Goal: Information Seeking & Learning: Learn about a topic

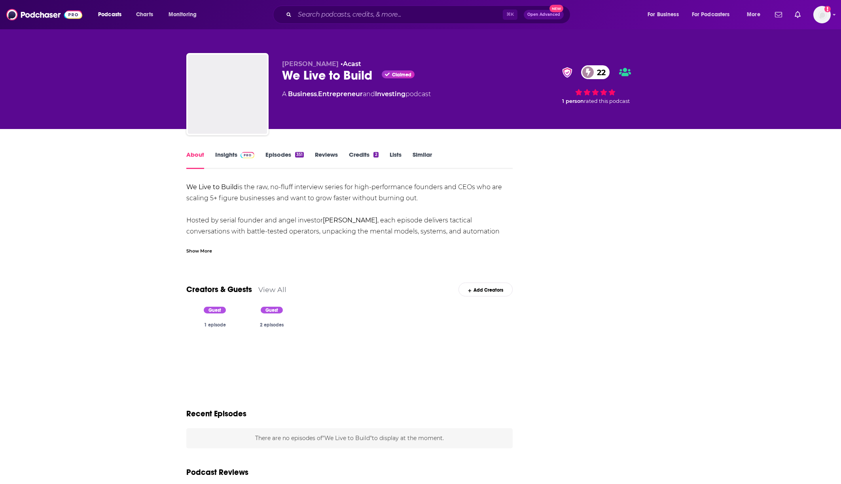
click at [424, 7] on div "⌘ K Open Advanced New" at bounding box center [421, 15] width 297 height 18
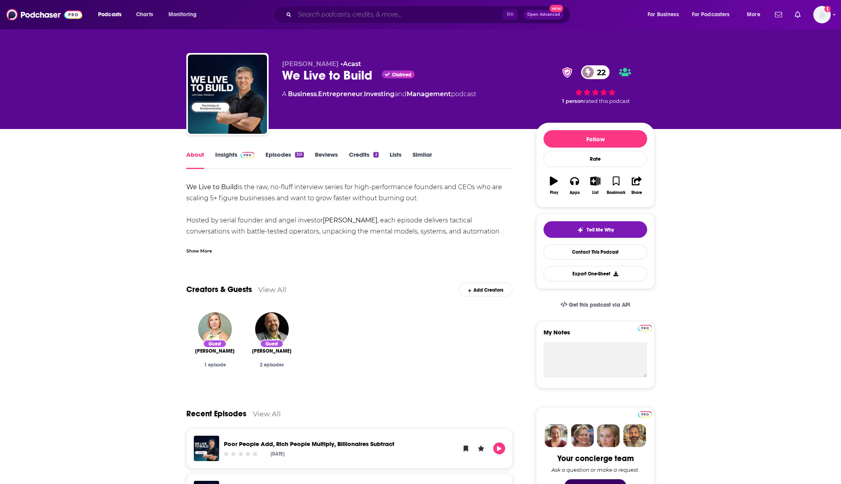
click at [410, 17] on input "Search podcasts, credits, & more..." at bounding box center [399, 14] width 208 height 13
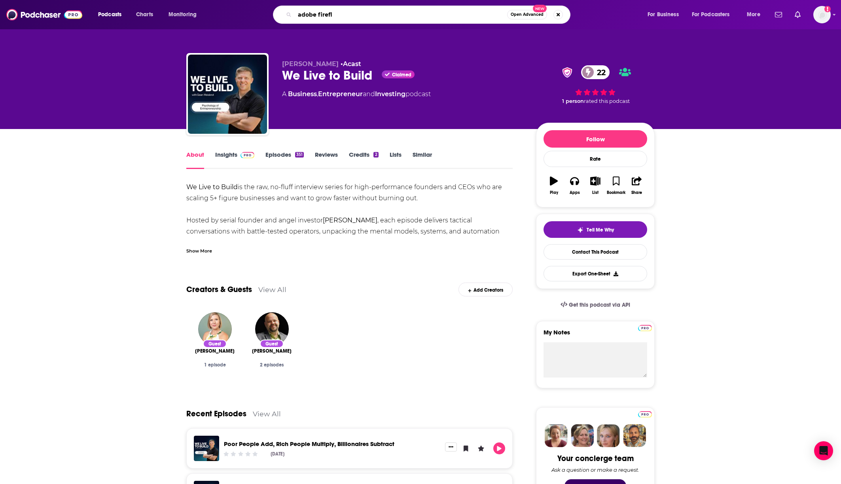
type input "adobe firefly"
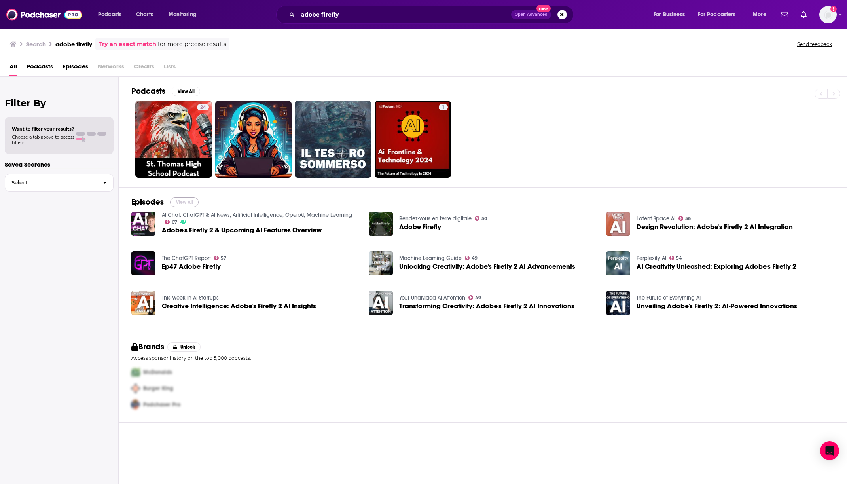
click at [194, 202] on button "View All" at bounding box center [184, 201] width 28 height 9
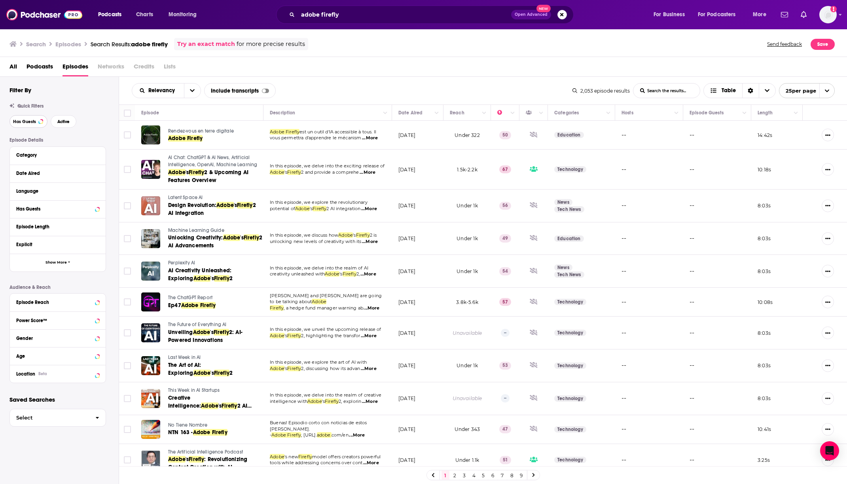
click at [23, 120] on span "Has Guests" at bounding box center [24, 121] width 23 height 4
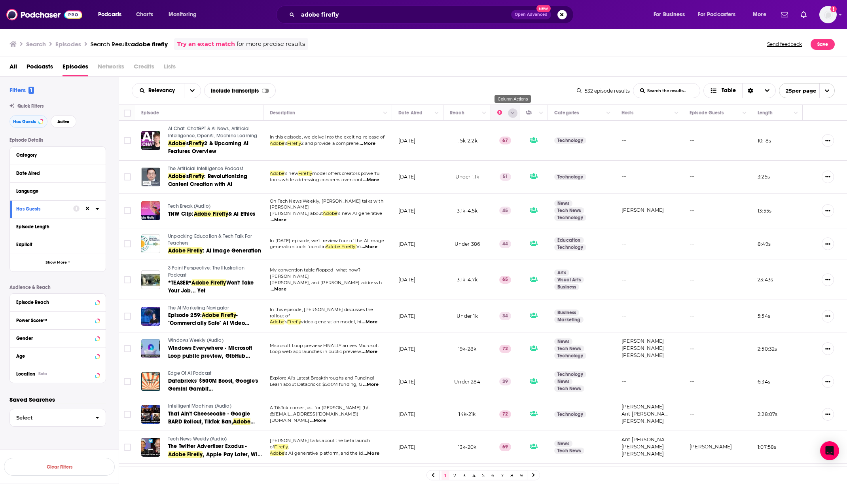
click at [509, 114] on button "Column Actions" at bounding box center [512, 112] width 9 height 9
click at [490, 113] on div at bounding box center [423, 242] width 847 height 484
click at [505, 111] on icon "Move" at bounding box center [504, 112] width 9 height 9
click at [197, 90] on button "open menu" at bounding box center [192, 90] width 17 height 14
click at [169, 159] on span "Power Score" at bounding box center [171, 158] width 47 height 4
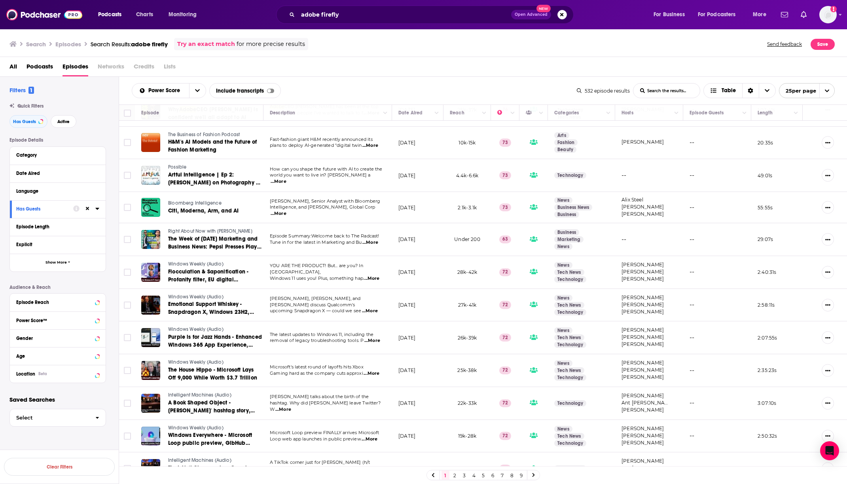
scroll to position [483, 0]
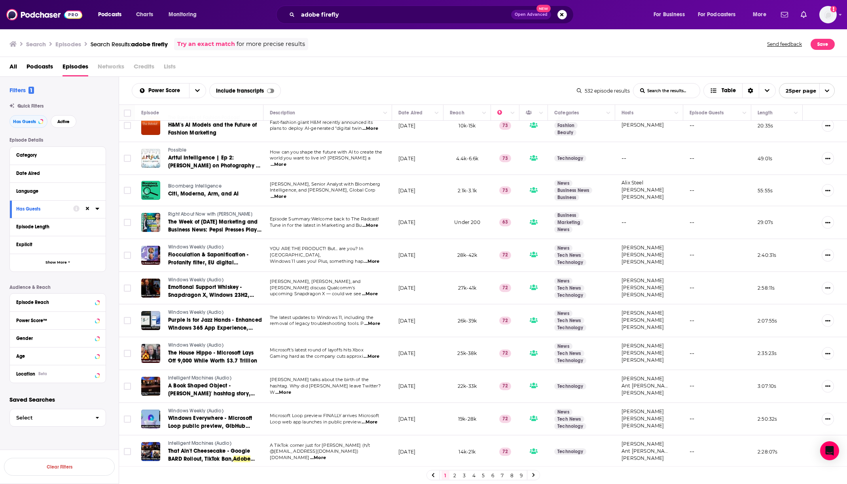
click at [453, 475] on link "2" at bounding box center [455, 474] width 8 height 9
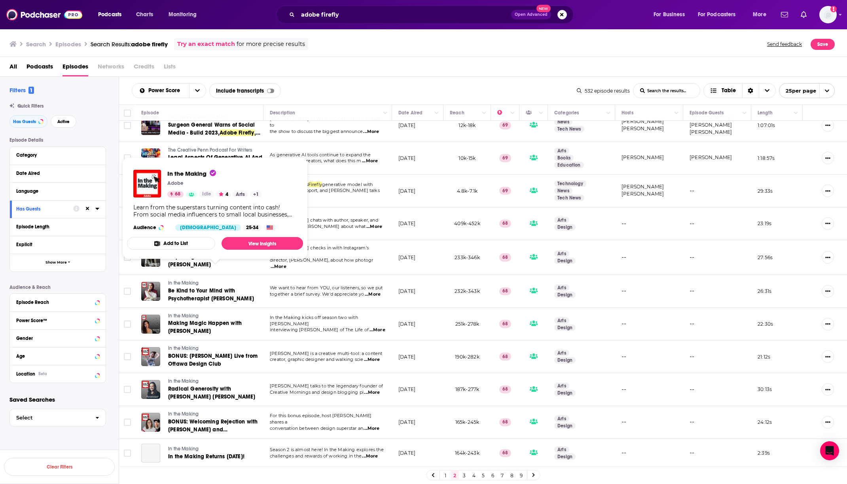
scroll to position [465, 0]
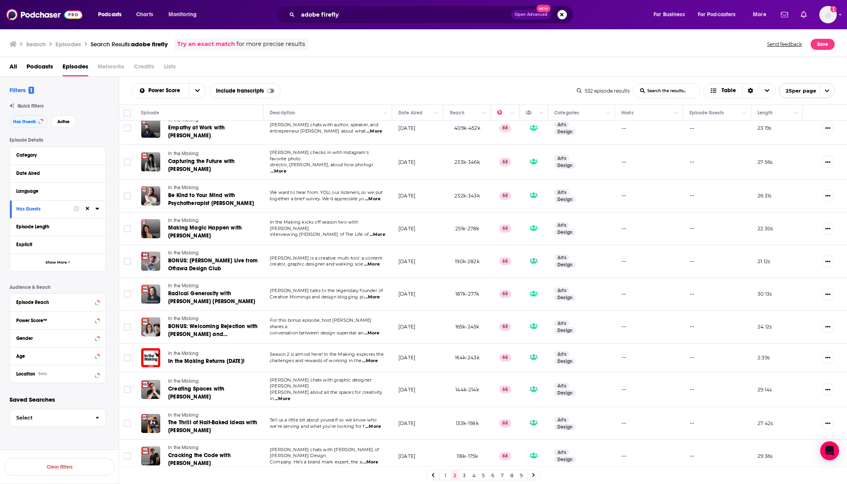
click at [465, 475] on link "3" at bounding box center [464, 474] width 8 height 9
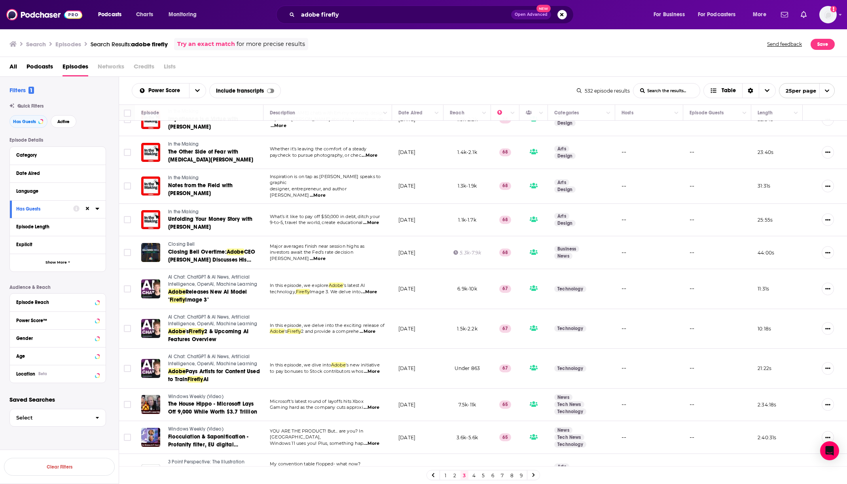
scroll to position [483, 0]
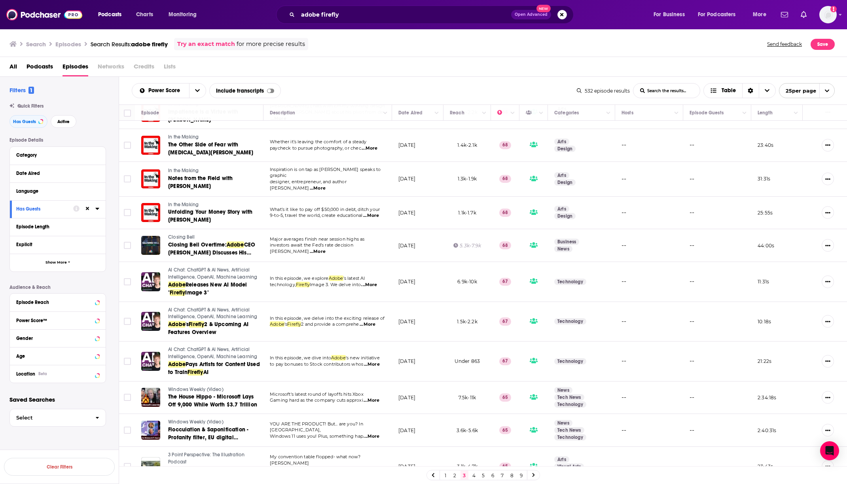
click at [471, 477] on link "4" at bounding box center [474, 474] width 8 height 9
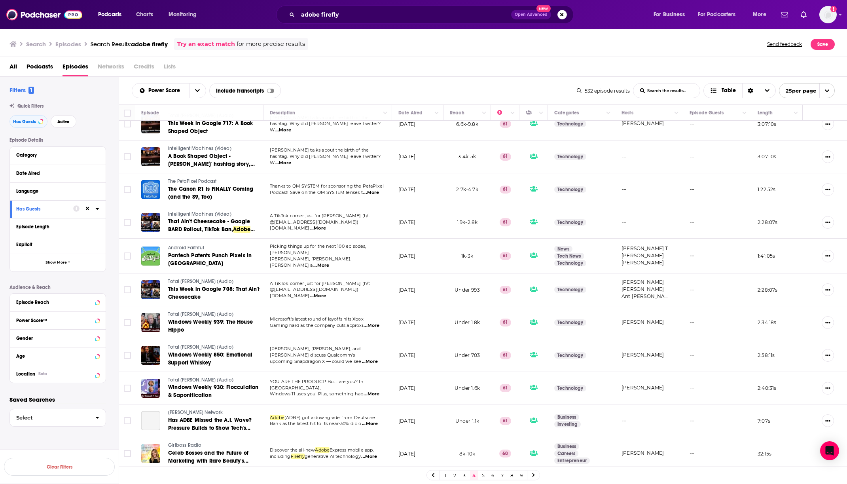
scroll to position [482, 0]
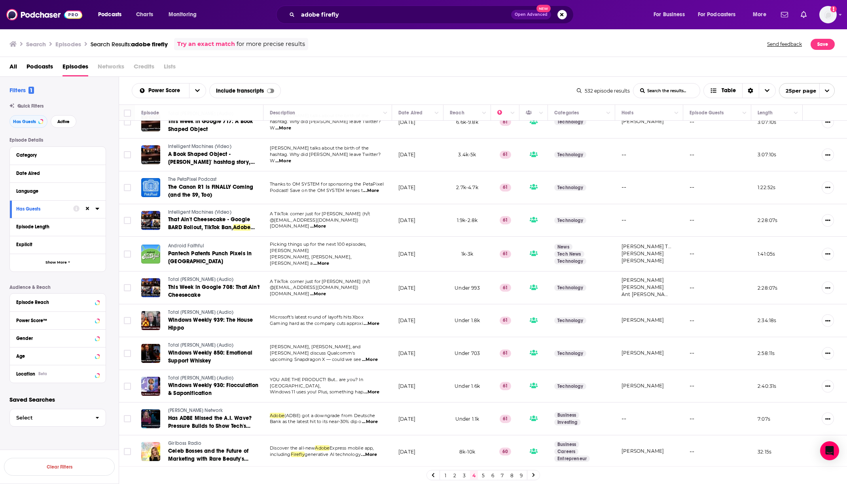
click at [482, 474] on link "5" at bounding box center [483, 474] width 8 height 9
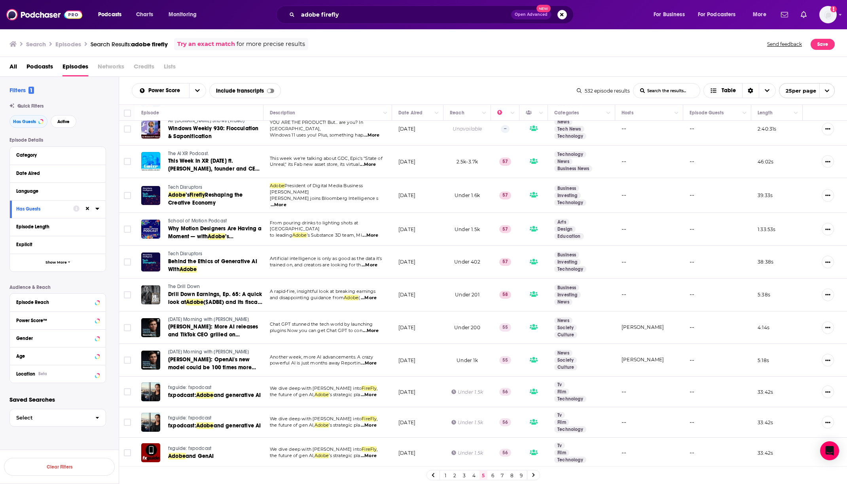
scroll to position [491, 0]
click at [490, 470] on div "1 2 3 4 5 6 7 8 9" at bounding box center [483, 475] width 114 height 10
click at [491, 471] on link "6" at bounding box center [493, 474] width 8 height 9
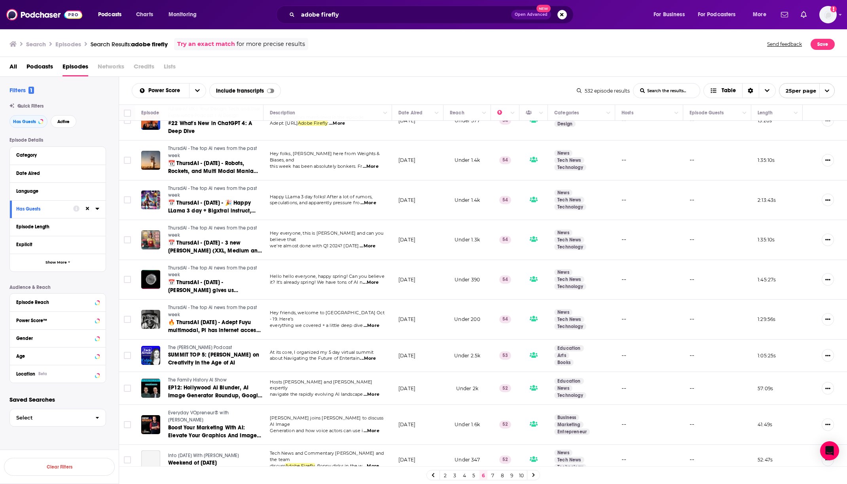
scroll to position [538, 0]
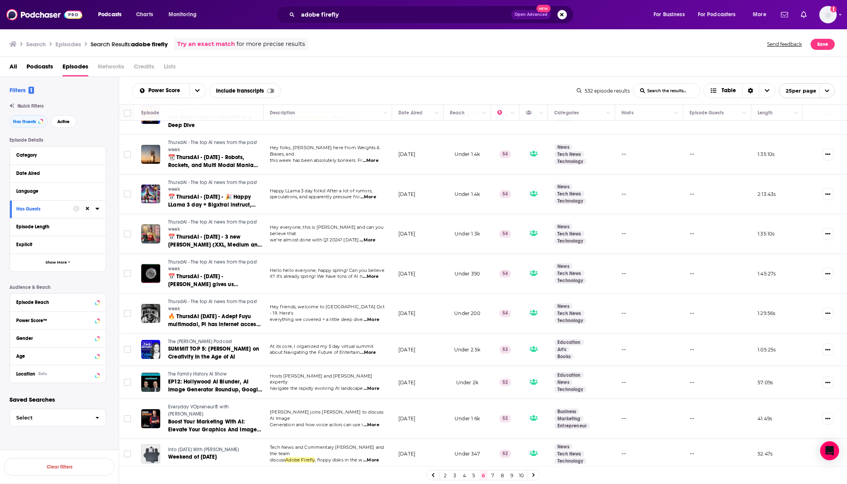
click at [492, 475] on link "7" at bounding box center [493, 474] width 8 height 9
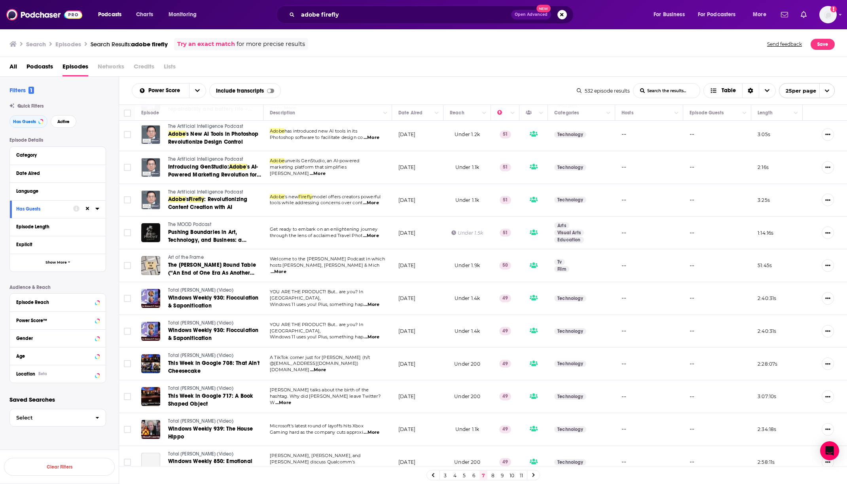
scroll to position [471, 0]
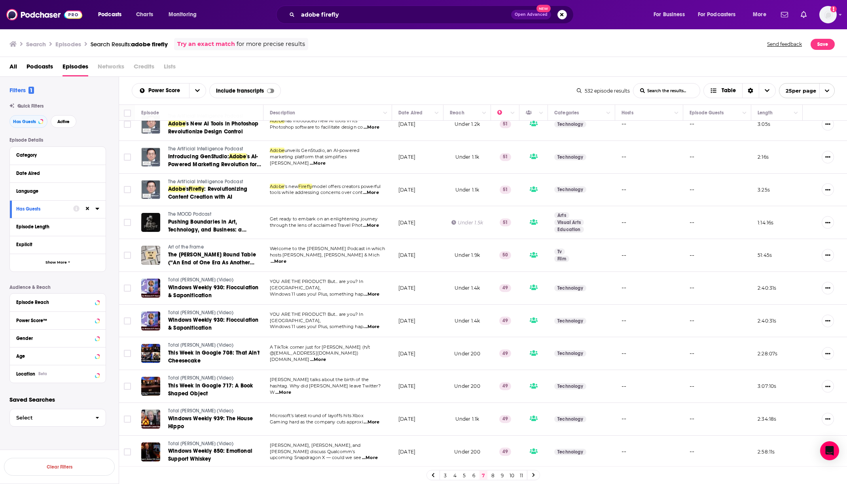
click at [491, 475] on link "8" at bounding box center [493, 474] width 8 height 9
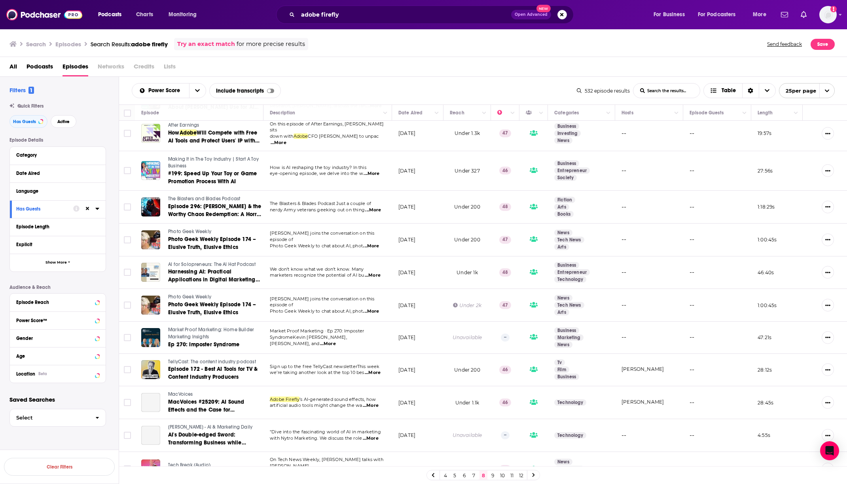
scroll to position [471, 0]
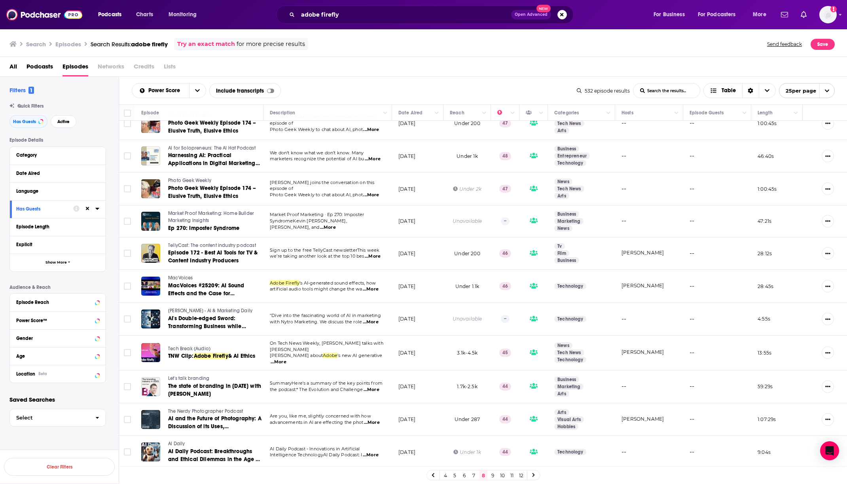
click at [493, 475] on link "9" at bounding box center [493, 474] width 8 height 9
